Goal: Information Seeking & Learning: Learn about a topic

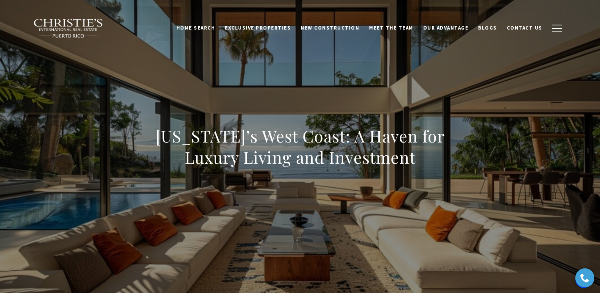
click at [493, 30] on span "Blogs" at bounding box center [487, 28] width 19 height 6
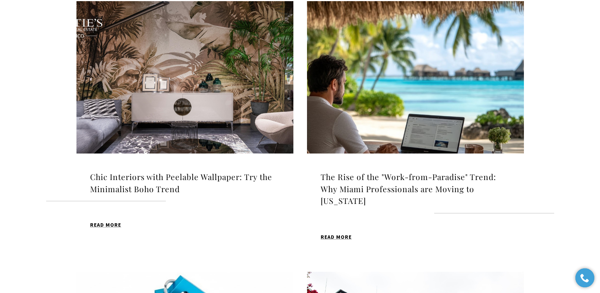
scroll to position [270, 0]
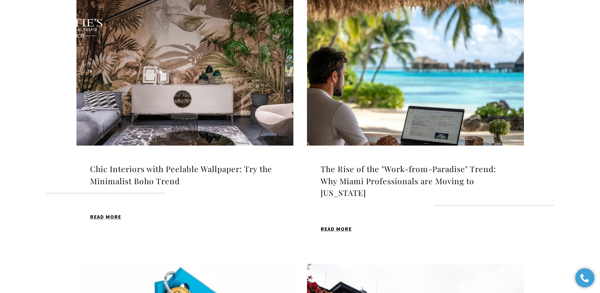
click at [140, 170] on h4 "Chic Interiors with Peelable Wallpaper: Try the Minimalist Boho Trend" at bounding box center [185, 175] width 190 height 24
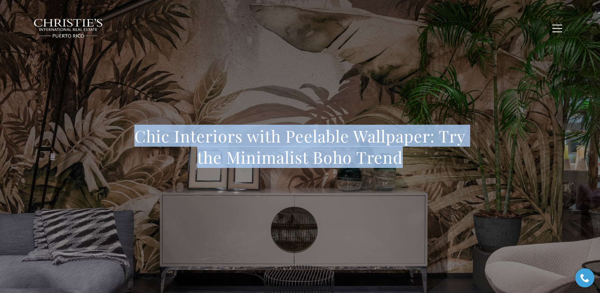
drag, startPoint x: 141, startPoint y: 134, endPoint x: 412, endPoint y: 165, distance: 272.1
click at [412, 165] on div "Chic Interiors with Peelable Wallpaper: Try the Minimalist Boho Trend" at bounding box center [300, 151] width 530 height 227
copy h1 "Chic Interiors with Peelable Wallpaper: Try the Minimalist Boho Trend"
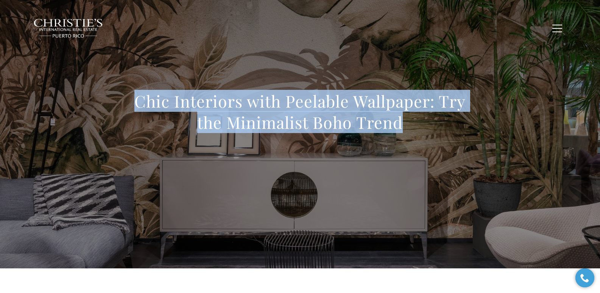
scroll to position [21, 0]
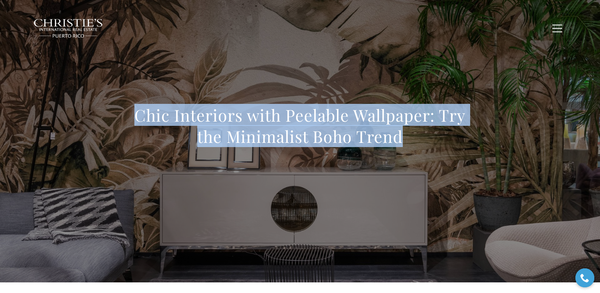
click at [221, 59] on div "Chic Interiors with Peelable Wallpaper: Try the Minimalist Boho Trend" at bounding box center [300, 130] width 530 height 227
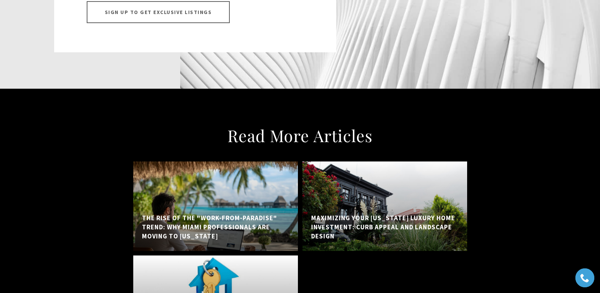
scroll to position [4300, 0]
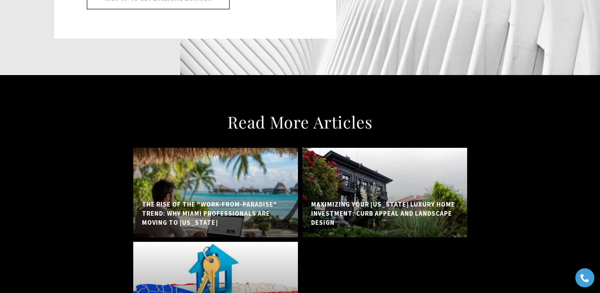
click at [204, 200] on h5 "The Rise of the "Work-from-Paradise" Trend: Why Miami Professionals are Moving …" at bounding box center [215, 213] width 147 height 27
